Goal: Task Accomplishment & Management: Manage account settings

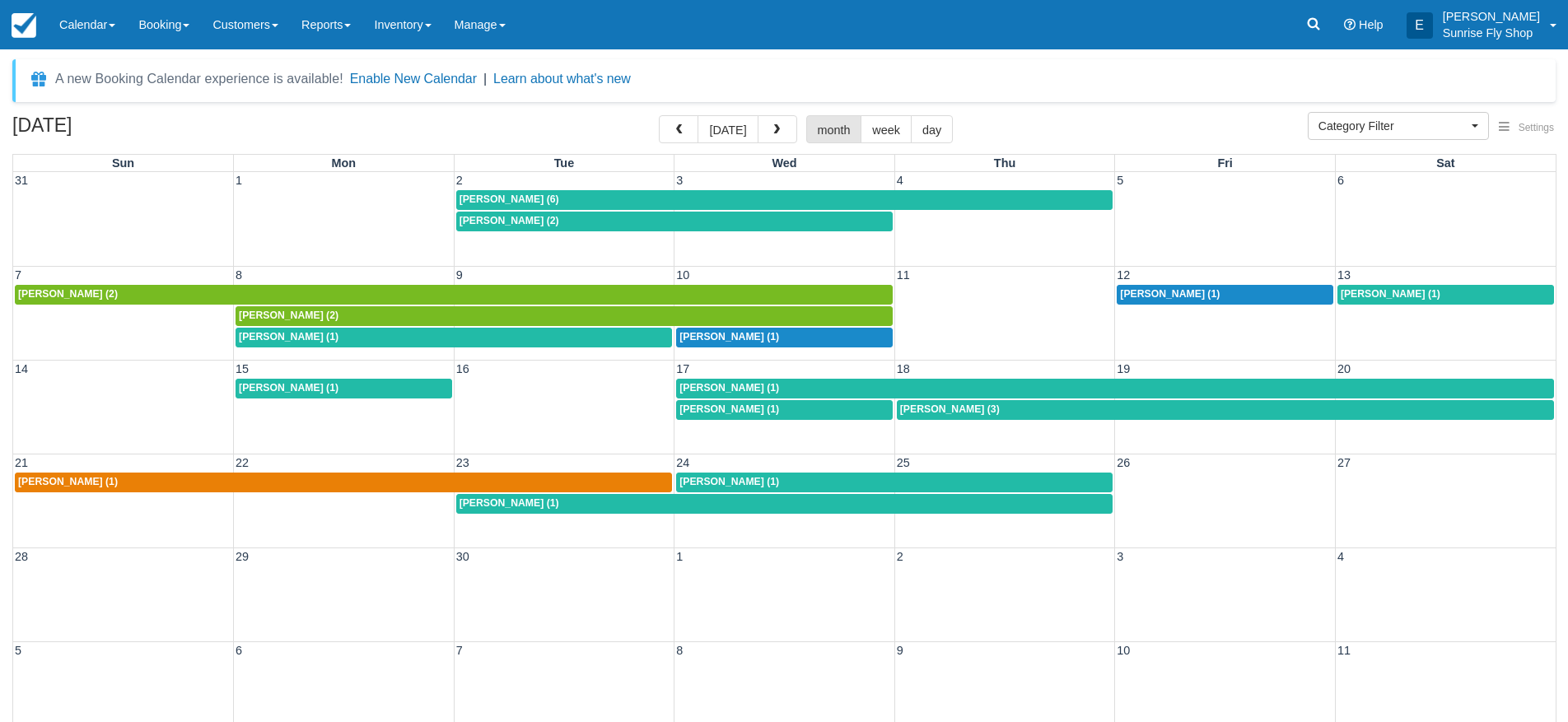
select select
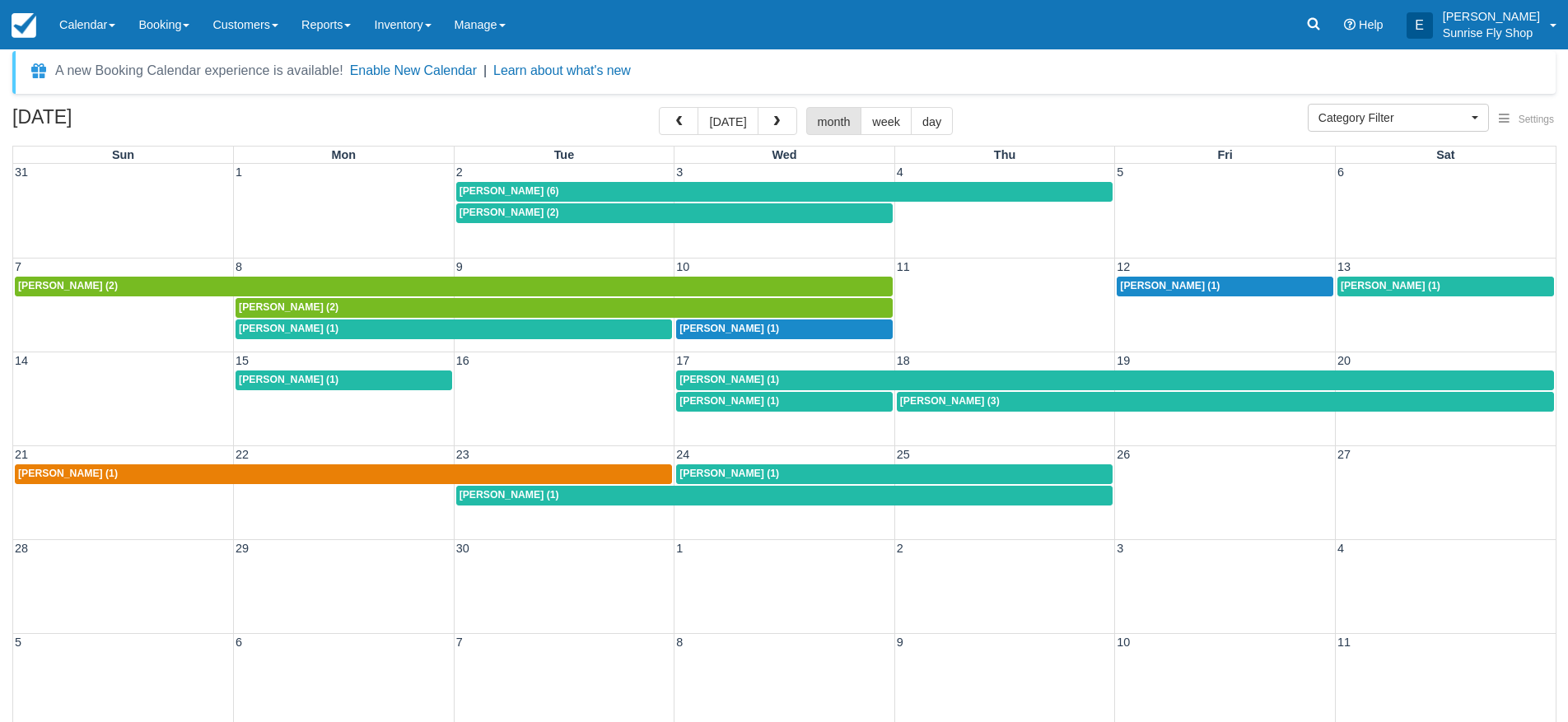
click at [275, 381] on span "[PERSON_NAME] (1)" at bounding box center [289, 380] width 100 height 12
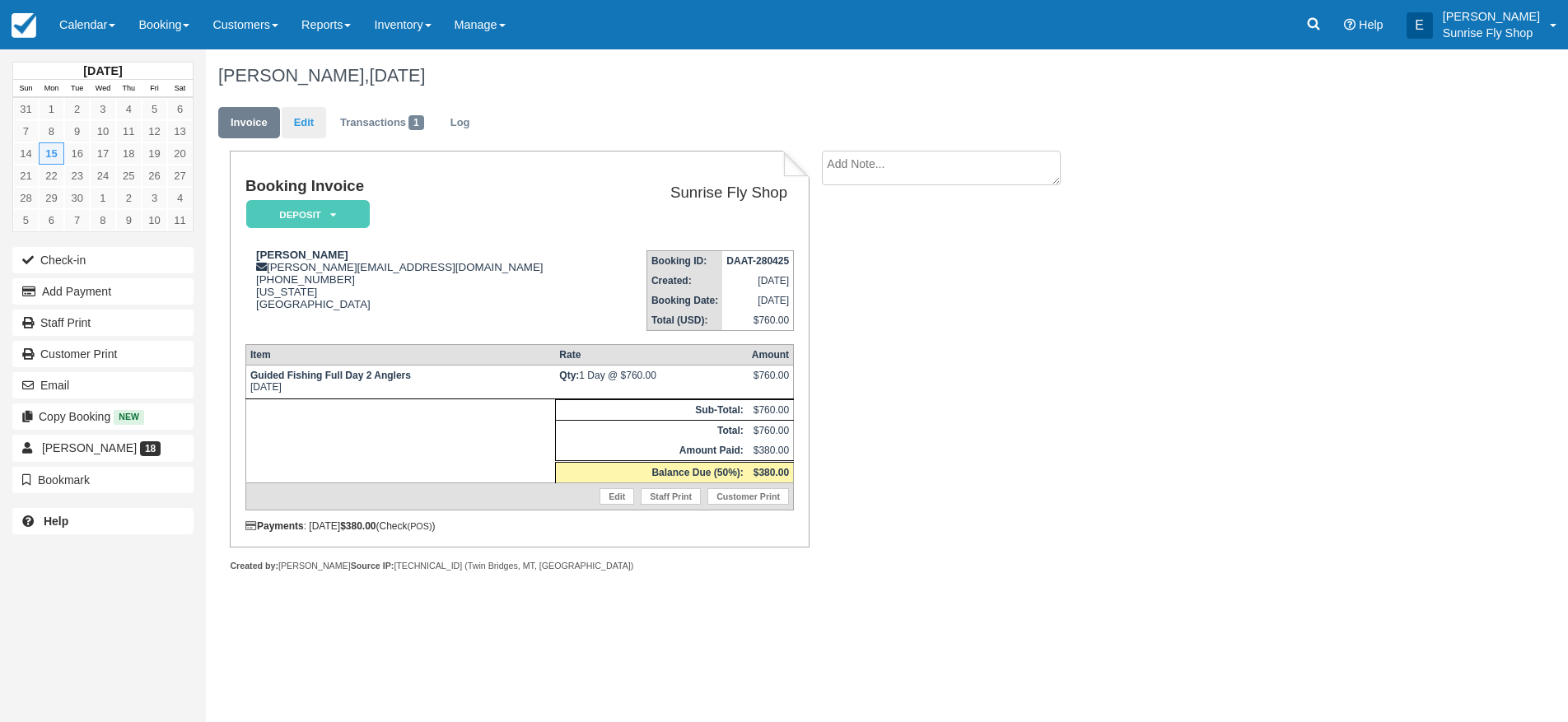
click at [306, 120] on link "Edit" at bounding box center [304, 123] width 45 height 32
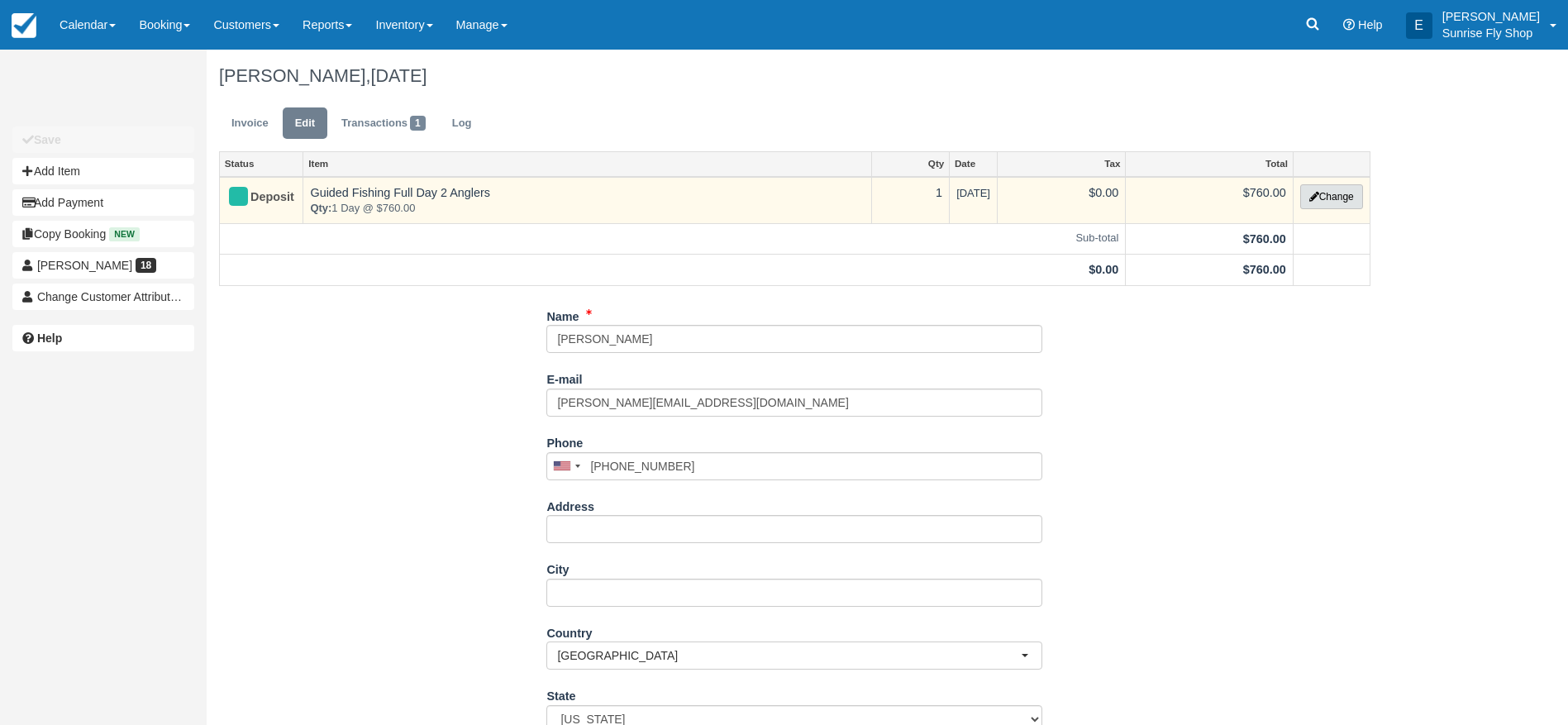
click at [1335, 201] on button "Change" at bounding box center [1332, 197] width 63 height 25
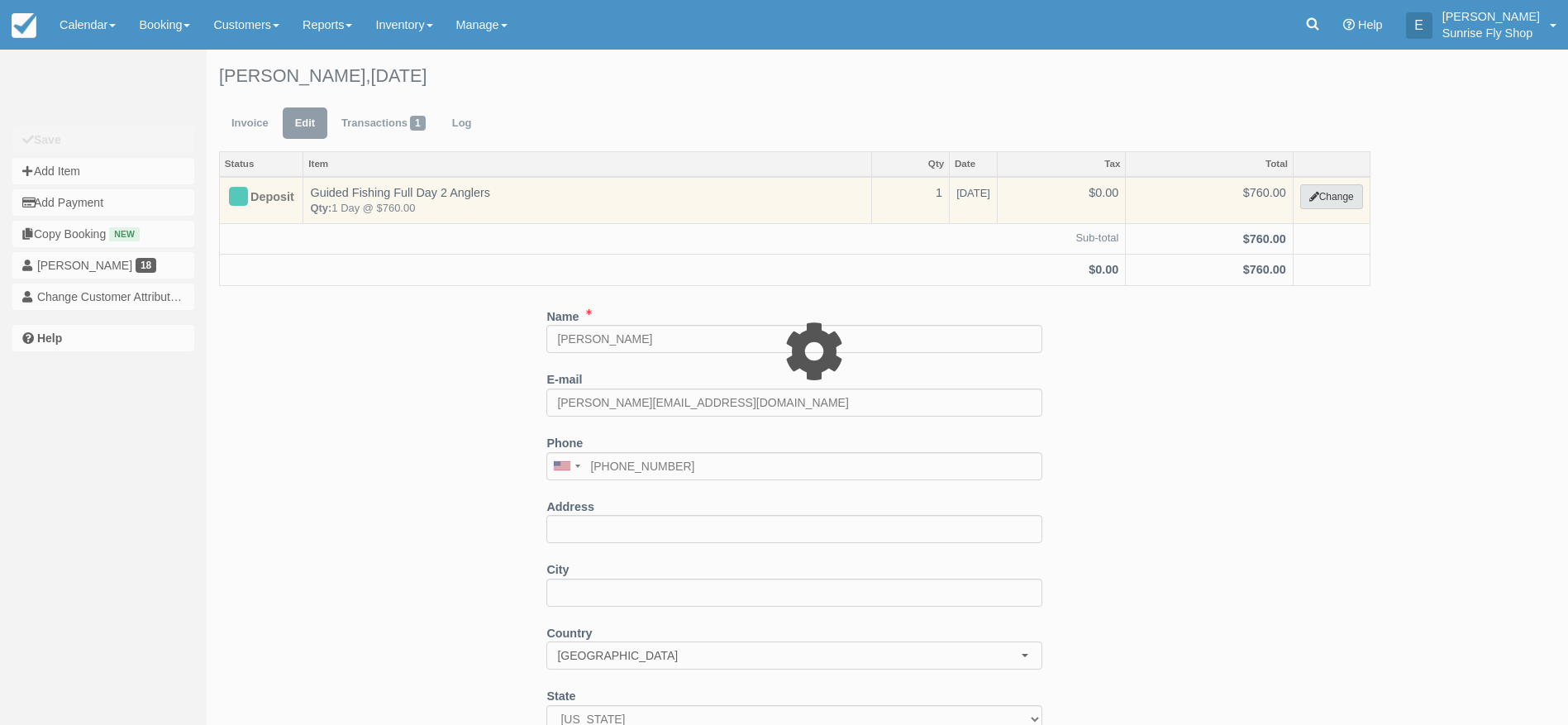
type input "760.00"
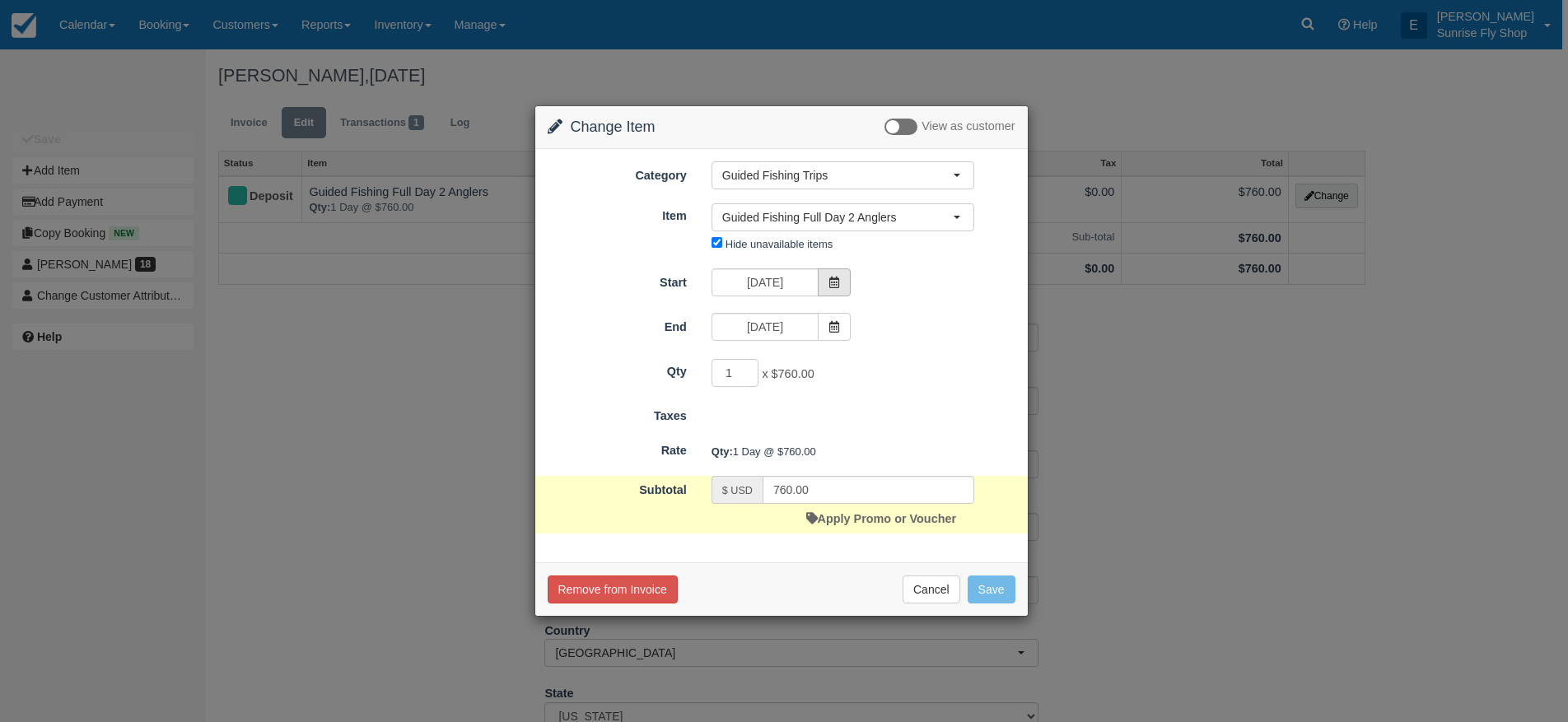
click at [830, 284] on icon at bounding box center [834, 283] width 12 height 12
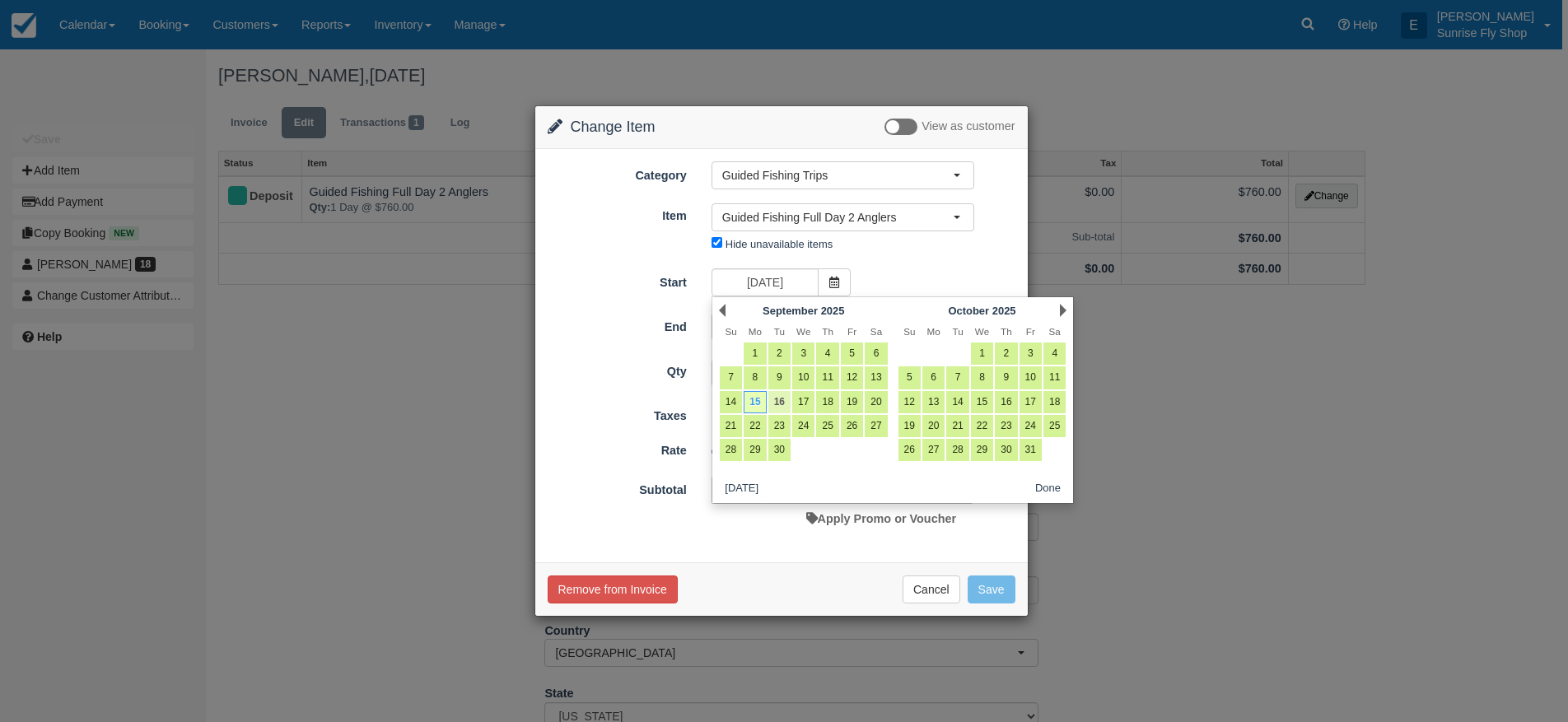
click at [776, 397] on link "16" at bounding box center [779, 402] width 22 height 22
type input "09/16/25"
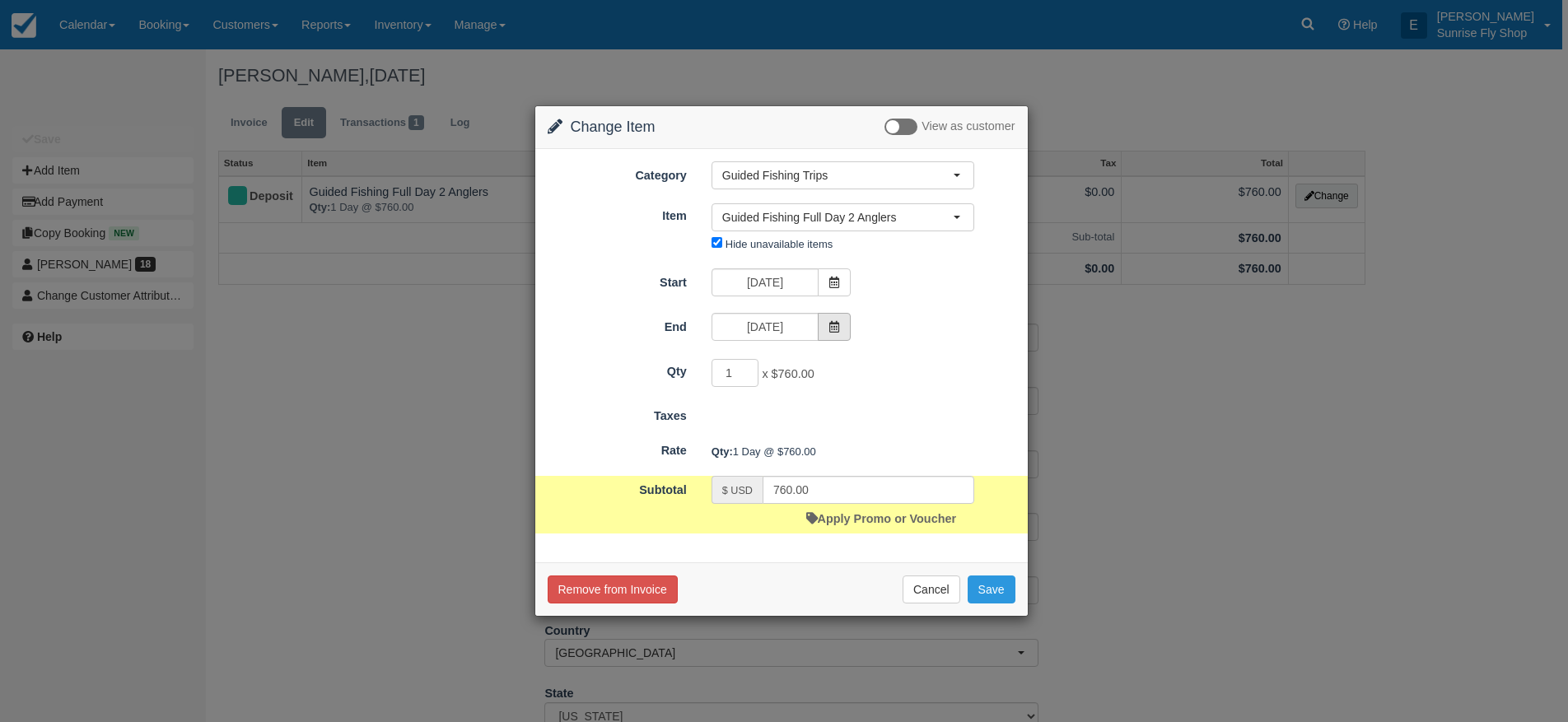
click at [832, 326] on icon at bounding box center [834, 327] width 12 height 12
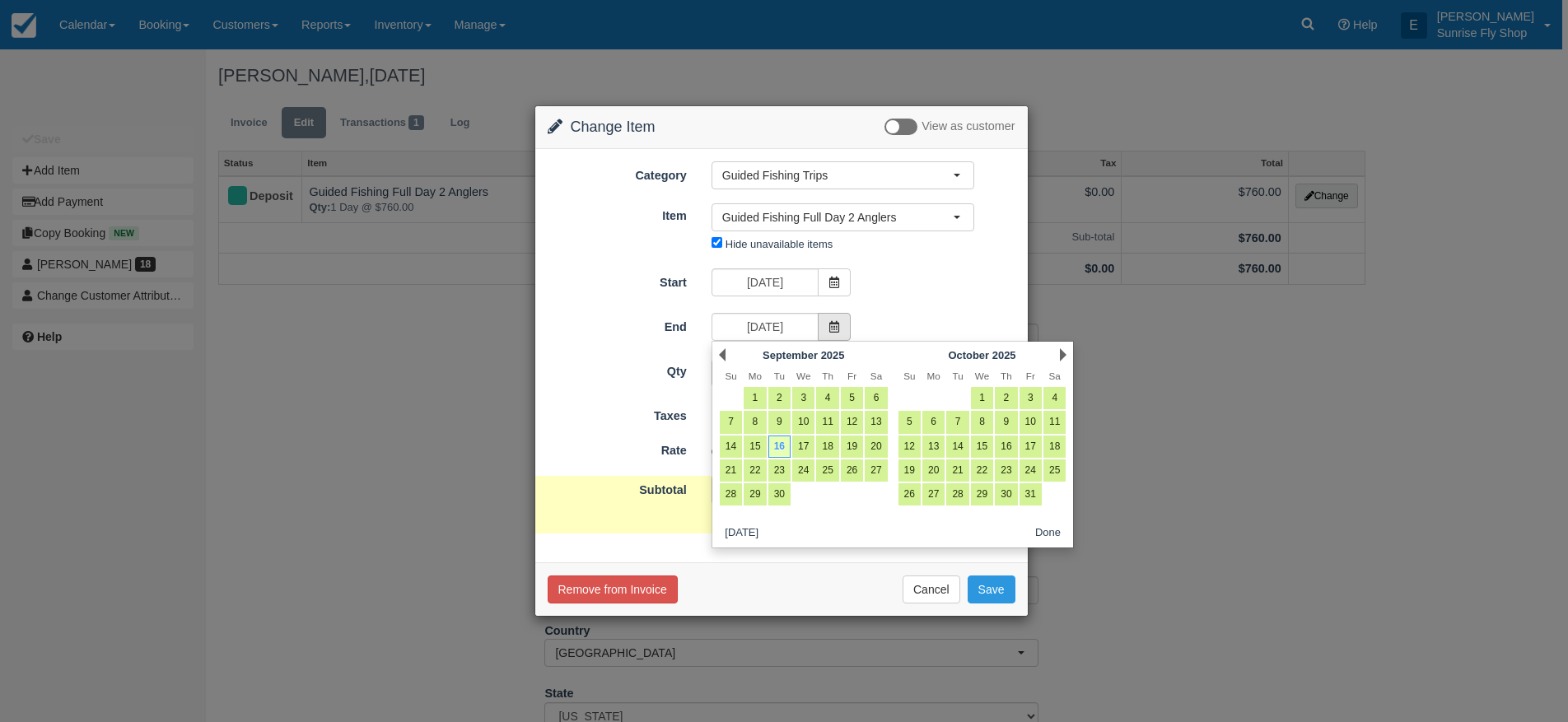
click at [832, 326] on icon at bounding box center [834, 327] width 12 height 12
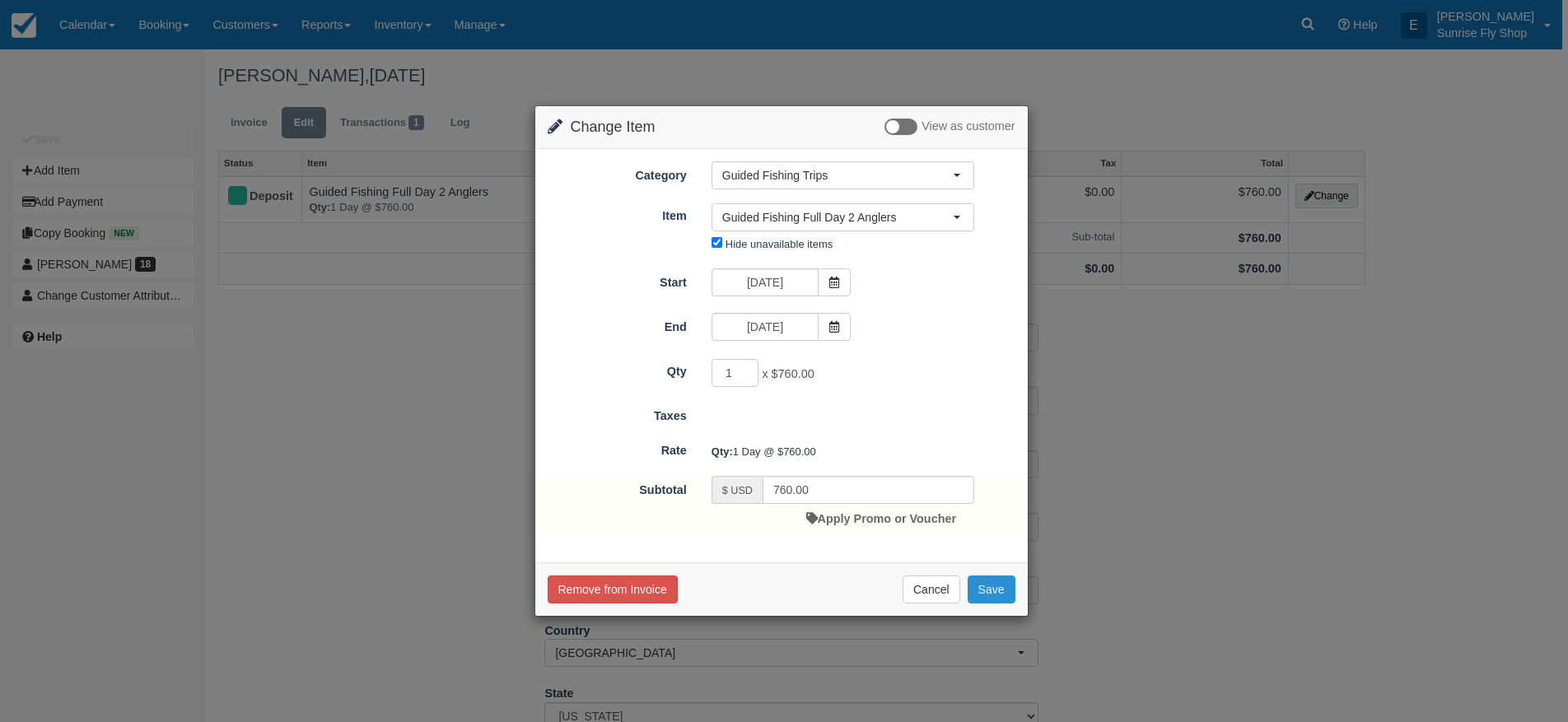
click at [993, 584] on button "Save" at bounding box center [992, 589] width 48 height 28
